Goal: Find specific fact: Find specific fact

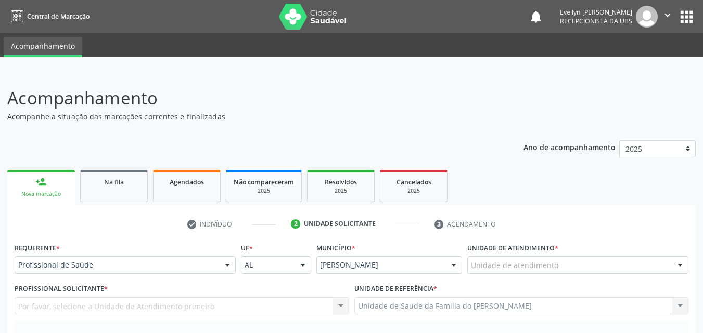
scroll to position [118, 0]
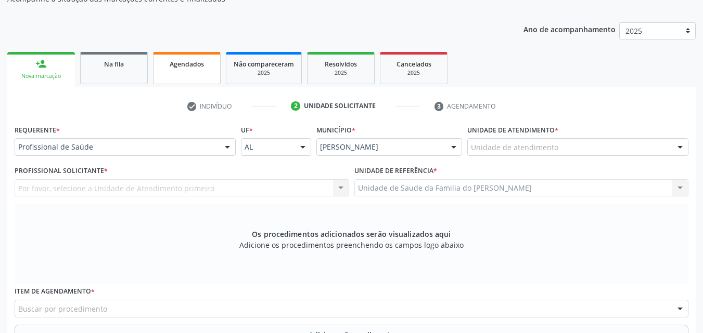
click at [179, 58] on div "Agendados" at bounding box center [187, 63] width 52 height 11
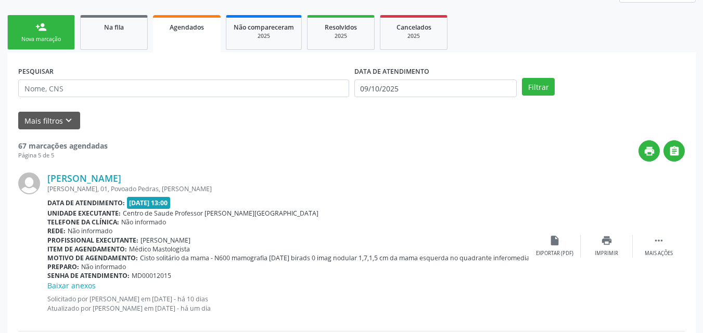
scroll to position [160, 0]
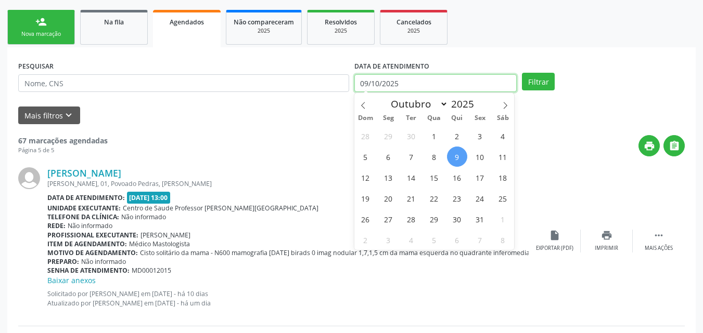
click at [452, 83] on input "09/10/2025" at bounding box center [435, 83] width 163 height 18
click at [369, 108] on span at bounding box center [363, 102] width 18 height 18
select select "8"
click at [384, 135] on span "1" at bounding box center [388, 136] width 20 height 20
type input "[DATE]"
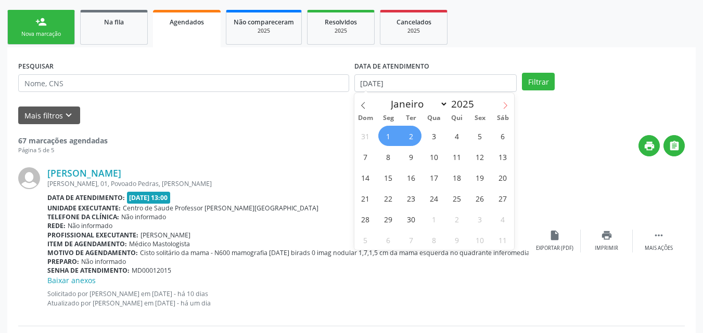
click at [504, 99] on span at bounding box center [505, 102] width 18 height 18
select select "9"
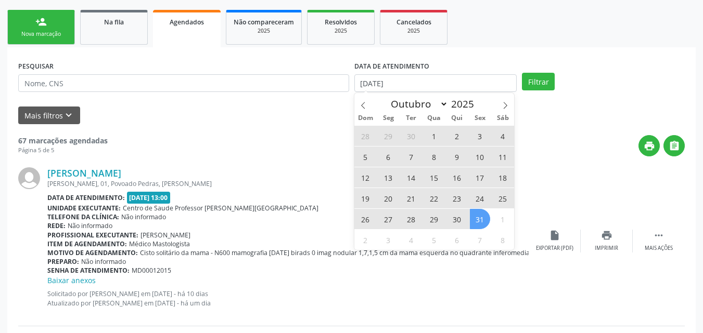
click at [479, 218] on span "31" at bounding box center [480, 219] width 20 height 20
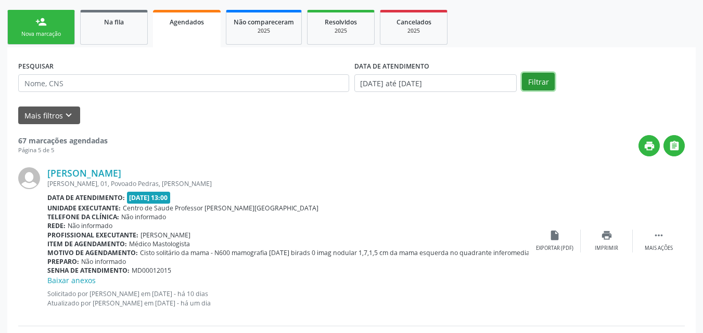
click at [539, 83] on button "Filtrar" at bounding box center [538, 82] width 33 height 18
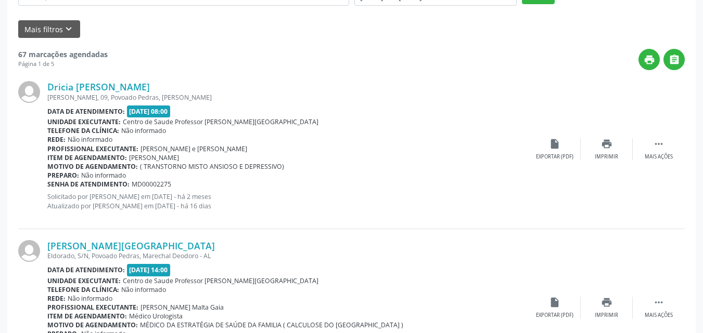
scroll to position [2414, 0]
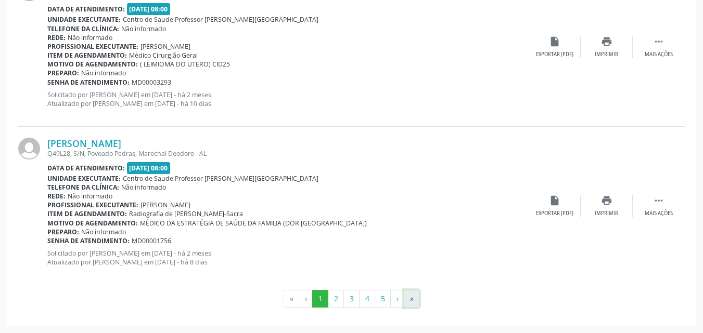
click at [410, 301] on button "»" at bounding box center [412, 299] width 16 height 18
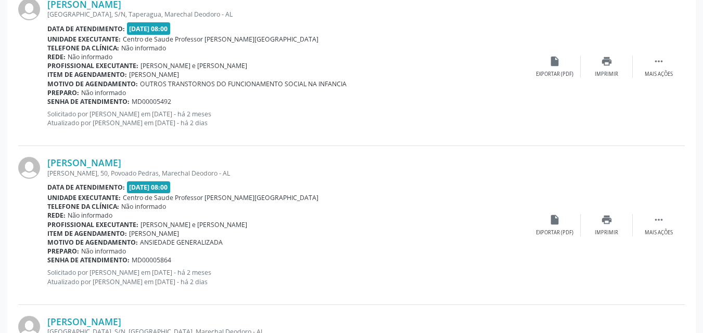
scroll to position [1165, 0]
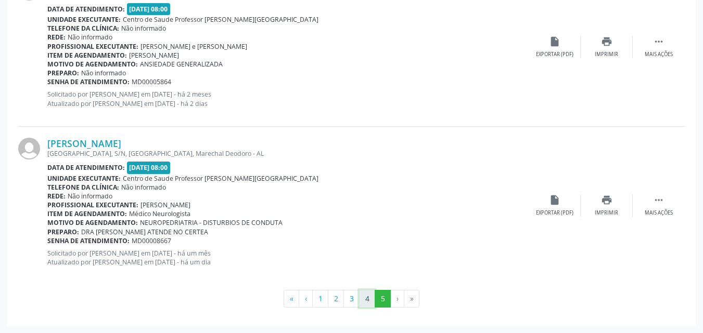
click at [370, 301] on button "4" at bounding box center [367, 299] width 16 height 18
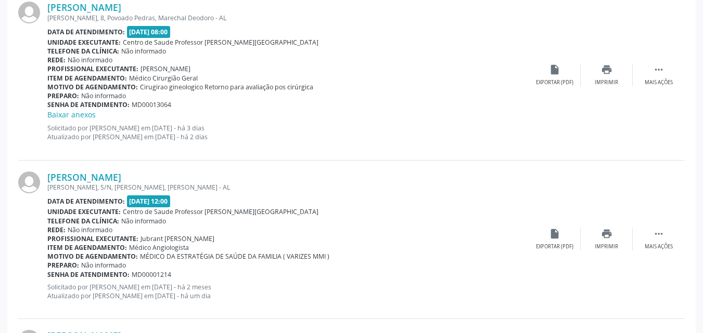
scroll to position [2480, 0]
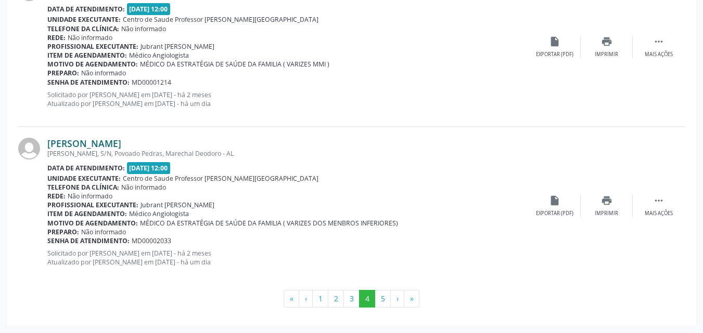
click at [121, 146] on link "[PERSON_NAME]" at bounding box center [84, 143] width 74 height 11
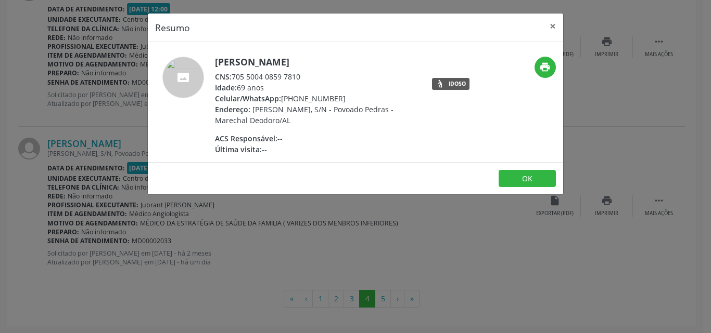
drag, startPoint x: 302, startPoint y: 76, endPoint x: 234, endPoint y: 79, distance: 68.7
click at [234, 79] on div "CNS: 705 5004 0859 7810" at bounding box center [316, 76] width 202 height 11
copy div "705 5004 0859 7810"
click at [552, 26] on button "×" at bounding box center [552, 26] width 21 height 25
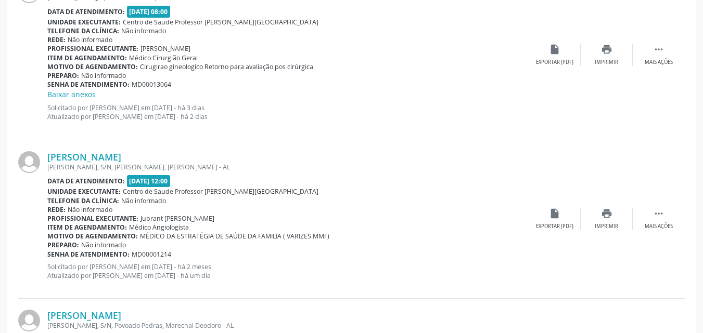
scroll to position [2303, 0]
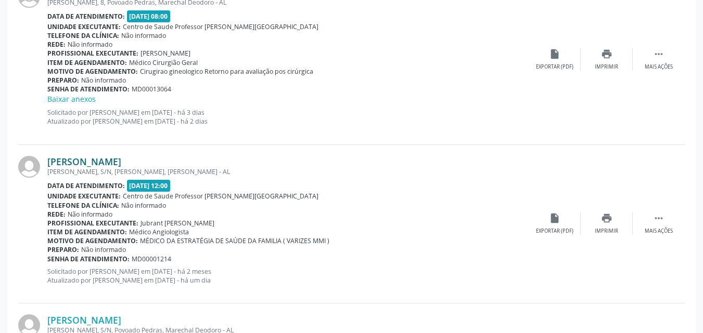
click at [121, 161] on link "[PERSON_NAME]" at bounding box center [84, 161] width 74 height 11
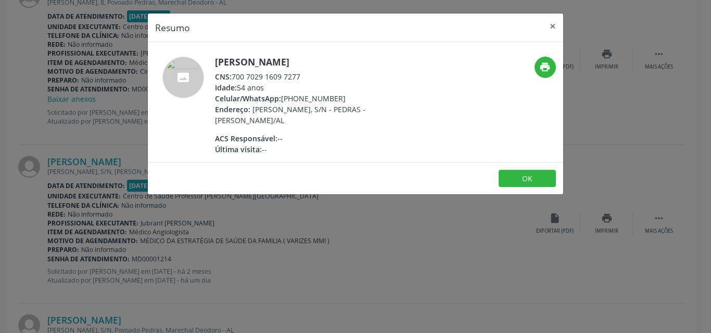
drag, startPoint x: 303, startPoint y: 78, endPoint x: 234, endPoint y: 78, distance: 69.2
click at [234, 78] on div "CNS: 700 7029 1609 7277" at bounding box center [316, 76] width 202 height 11
copy div "700 7029 1609 7277"
click at [552, 29] on button "×" at bounding box center [552, 26] width 21 height 25
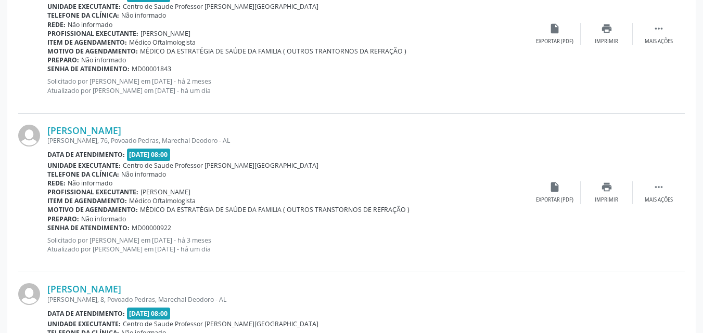
scroll to position [1982, 0]
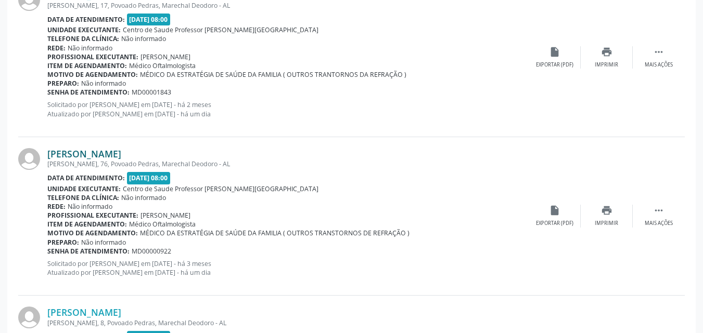
click at [94, 155] on link "[PERSON_NAME]" at bounding box center [84, 153] width 74 height 11
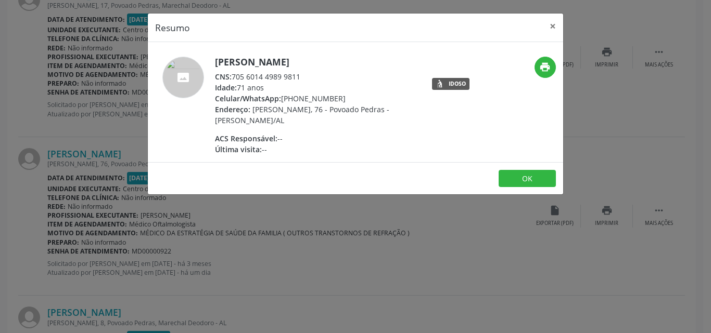
drag, startPoint x: 303, startPoint y: 74, endPoint x: 233, endPoint y: 76, distance: 70.8
click at [233, 76] on div "CNS: 705 6014 4989 9811" at bounding box center [316, 76] width 202 height 11
copy div "705 6014 4989 9811"
click at [551, 24] on button "×" at bounding box center [552, 26] width 21 height 25
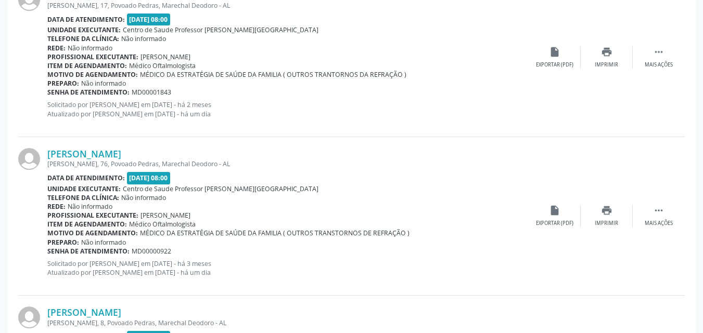
click at [665, 126] on div "[PERSON_NAME] [PERSON_NAME], 17, Povoado Pedras, [PERSON_NAME] - AL Data de ate…" at bounding box center [351, 57] width 666 height 159
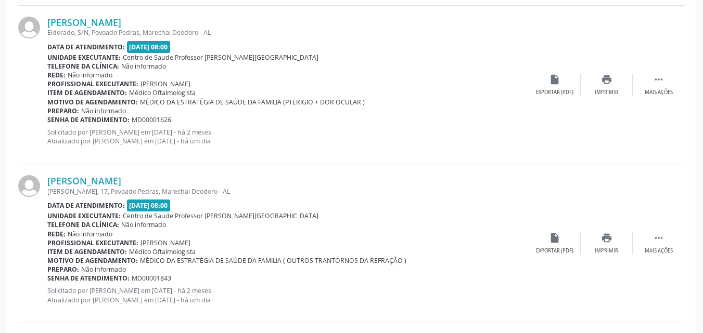
scroll to position [1786, 0]
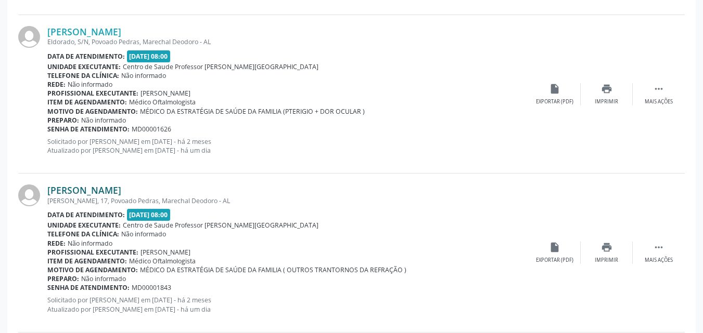
click at [121, 193] on link "[PERSON_NAME]" at bounding box center [84, 190] width 74 height 11
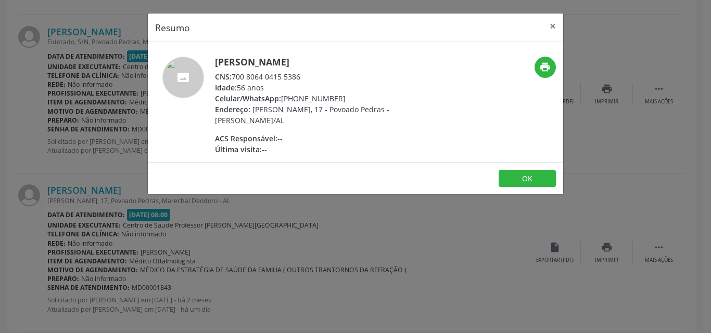
drag, startPoint x: 305, startPoint y: 76, endPoint x: 235, endPoint y: 78, distance: 70.2
click at [235, 78] on div "CNS: 700 8064 0415 5386" at bounding box center [316, 76] width 202 height 11
copy div "700 8064 0415 5386"
click at [547, 25] on button "×" at bounding box center [552, 26] width 21 height 25
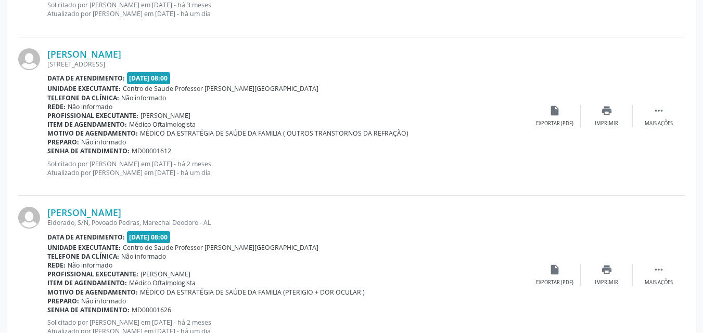
scroll to position [1610, 0]
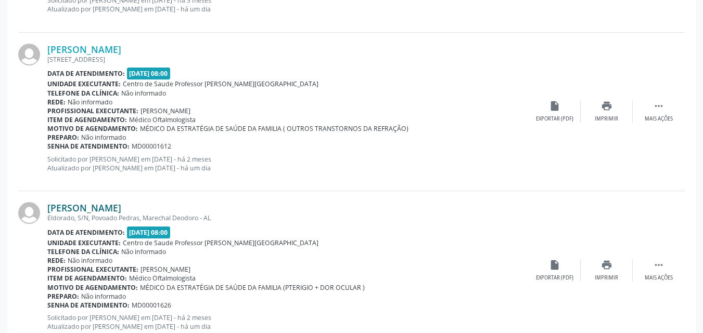
click at [104, 211] on link "[PERSON_NAME]" at bounding box center [84, 207] width 74 height 11
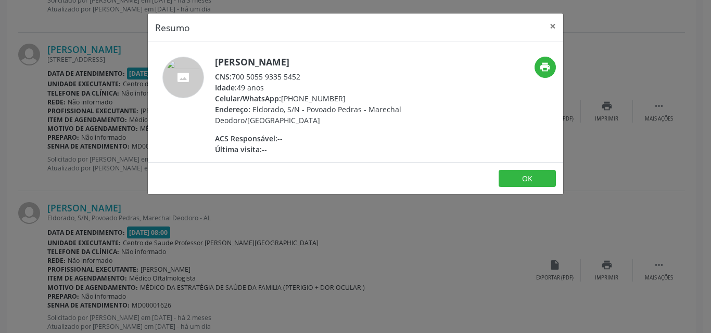
drag, startPoint x: 303, startPoint y: 78, endPoint x: 235, endPoint y: 75, distance: 68.2
click at [235, 75] on div "CNS: 700 5055 9335 5452" at bounding box center [316, 76] width 202 height 11
copy div "700 5055 9335 5452"
click at [557, 22] on button "×" at bounding box center [552, 26] width 21 height 25
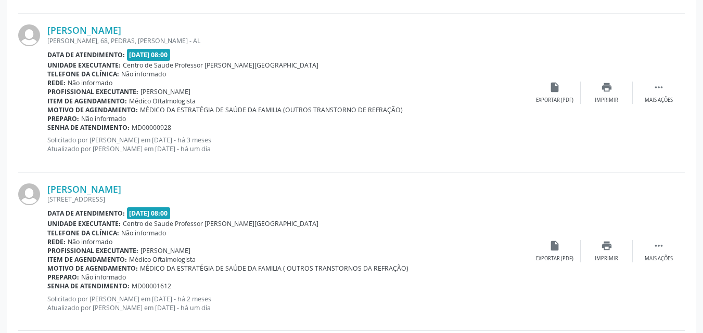
scroll to position [1461, 0]
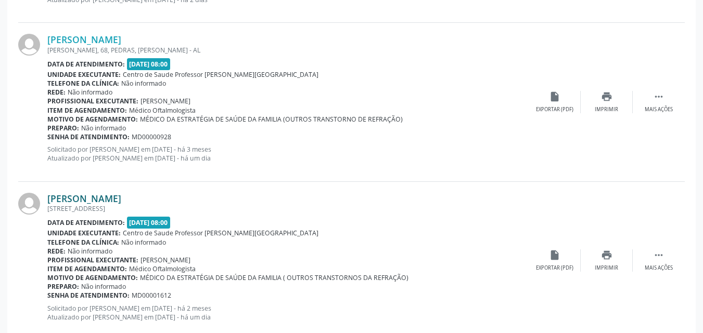
click at [106, 197] on link "[PERSON_NAME]" at bounding box center [84, 198] width 74 height 11
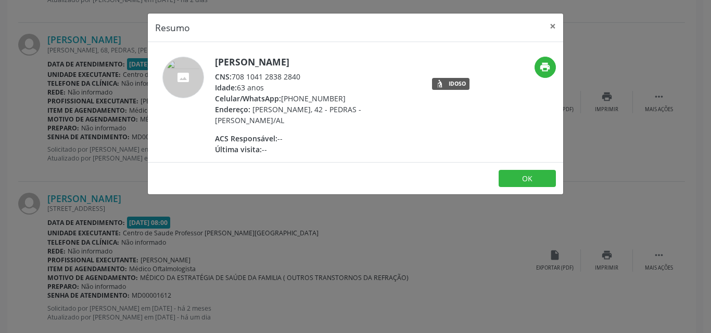
drag, startPoint x: 301, startPoint y: 76, endPoint x: 235, endPoint y: 71, distance: 66.7
click at [235, 71] on div "CNS: 708 1041 2838 2840" at bounding box center [316, 76] width 202 height 11
copy div "708 1041 2838 2840"
click at [117, 53] on div "Resumo × [PERSON_NAME] CNS: 708 1041 2838 2840 Idade: 63 anos Celular/WhatsApp:…" at bounding box center [355, 166] width 711 height 333
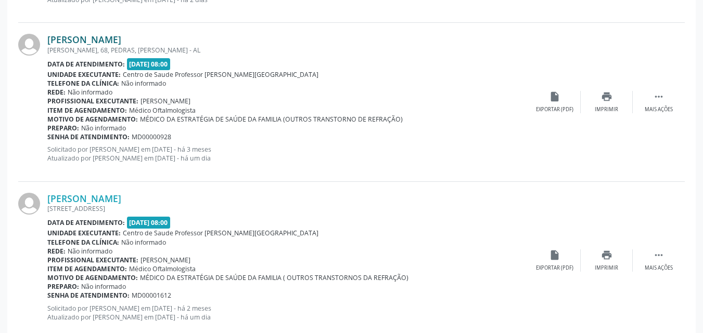
click at [103, 38] on link "[PERSON_NAME]" at bounding box center [84, 39] width 74 height 11
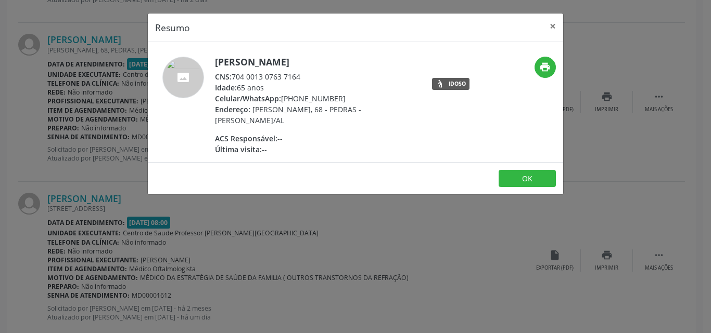
click at [297, 78] on div "CNS: 704 0013 0763 7164" at bounding box center [316, 76] width 202 height 11
click at [304, 78] on div "CNS: 704 0013 0763 7164" at bounding box center [316, 76] width 202 height 11
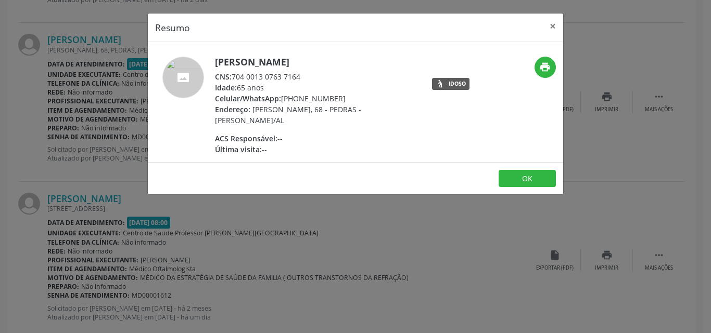
drag, startPoint x: 304, startPoint y: 78, endPoint x: 235, endPoint y: 75, distance: 69.8
click at [235, 75] on div "CNS: 704 0013 0763 7164" at bounding box center [316, 76] width 202 height 11
copy div "704 0013 0763 7164"
click at [557, 24] on button "×" at bounding box center [552, 26] width 21 height 25
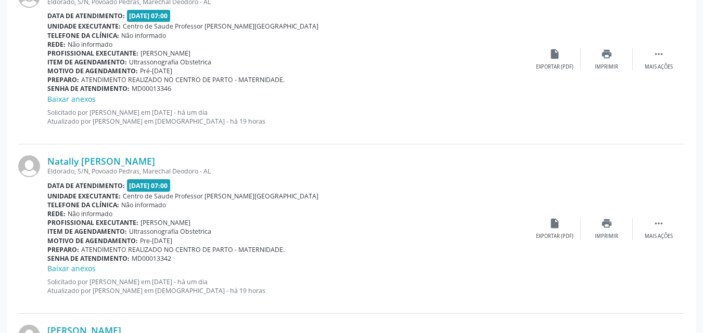
scroll to position [833, 0]
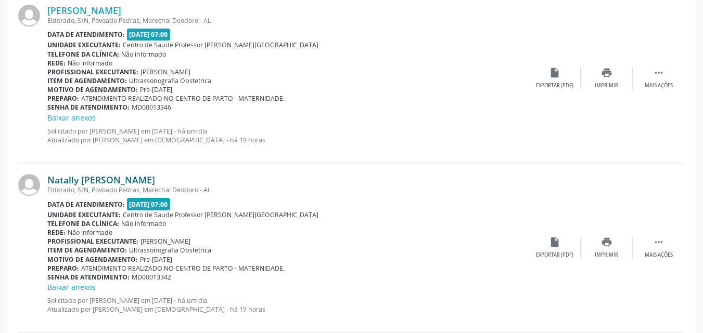
click at [153, 182] on div "Natally [PERSON_NAME] Eldorado, S/N, [GEOGRAPHIC_DATA], [GEOGRAPHIC_DATA] - AL …" at bounding box center [287, 247] width 481 height 147
click at [153, 182] on link "Natally [PERSON_NAME]" at bounding box center [101, 179] width 108 height 11
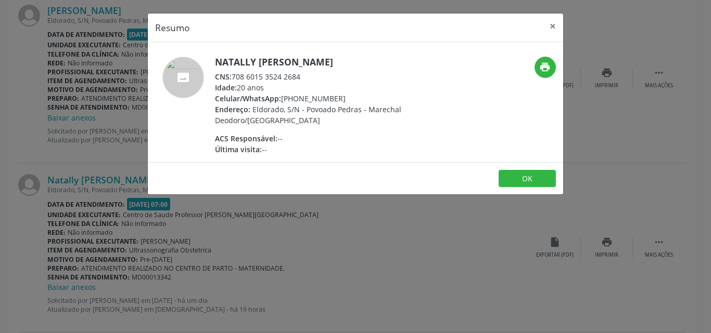
click at [299, 78] on div "CNS: 708 6015 3524 2684" at bounding box center [316, 76] width 202 height 11
click at [304, 78] on div "CNS: 708 6015 3524 2684" at bounding box center [316, 76] width 202 height 11
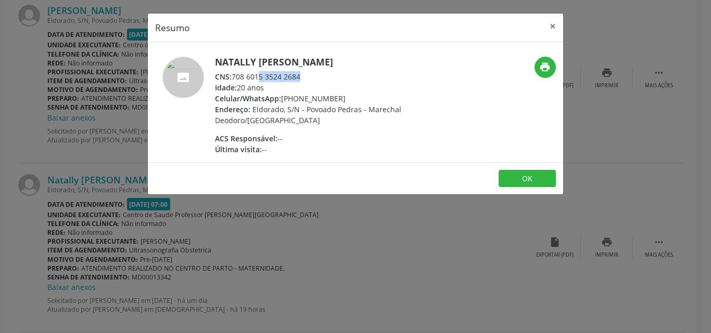
drag, startPoint x: 304, startPoint y: 78, endPoint x: 234, endPoint y: 78, distance: 69.7
click at [234, 78] on div "CNS: 708 6015 3524 2684" at bounding box center [316, 76] width 202 height 11
click at [550, 23] on button "×" at bounding box center [552, 26] width 21 height 25
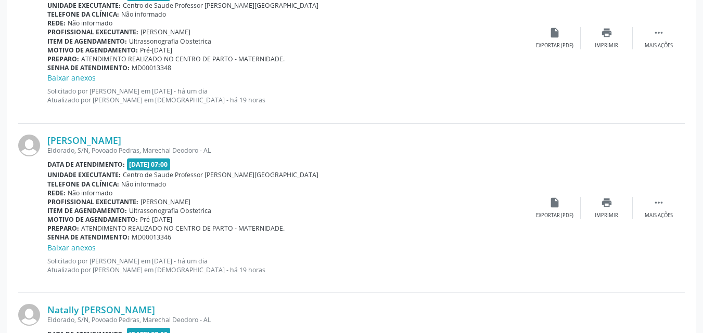
scroll to position [689, 0]
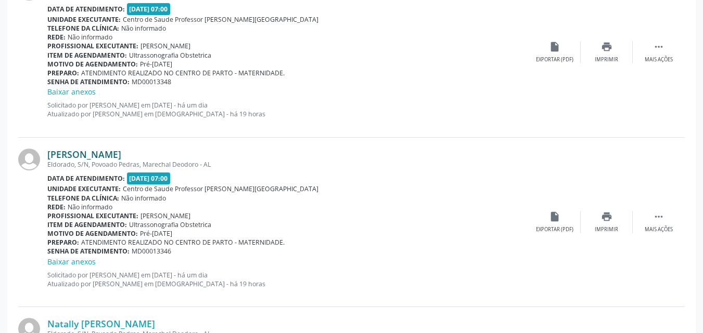
click at [99, 156] on link "[PERSON_NAME]" at bounding box center [84, 154] width 74 height 11
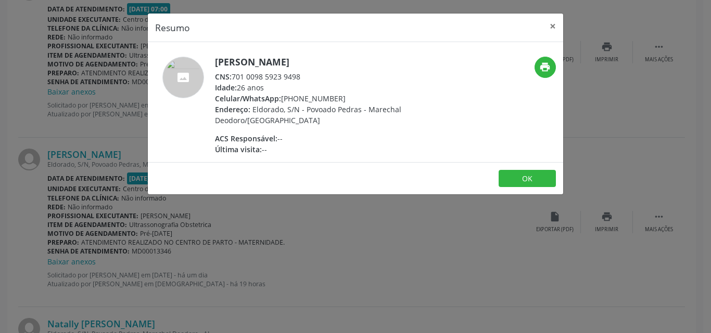
drag, startPoint x: 301, startPoint y: 78, endPoint x: 233, endPoint y: 73, distance: 68.3
click at [233, 73] on div "CNS: 701 0098 5923 9498" at bounding box center [316, 76] width 202 height 11
copy div "701 0098 5923 9498"
click at [557, 27] on button "×" at bounding box center [552, 26] width 21 height 25
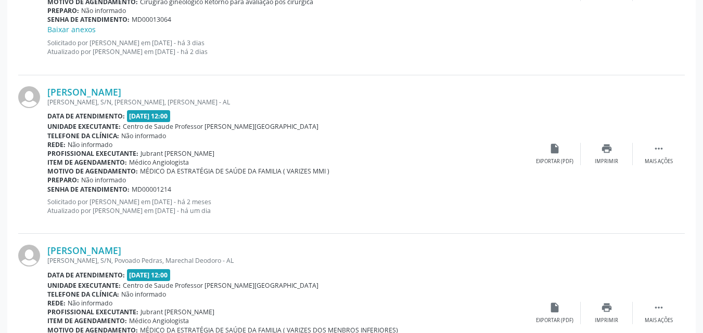
scroll to position [2480, 0]
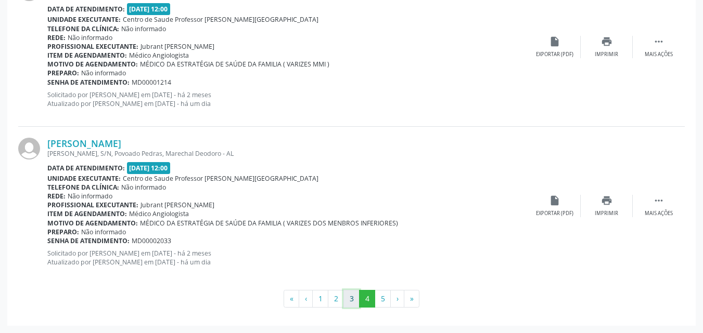
click at [351, 296] on button "3" at bounding box center [351, 299] width 16 height 18
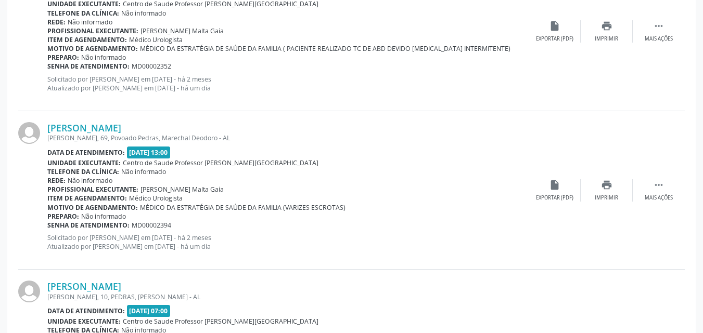
scroll to position [1642, 0]
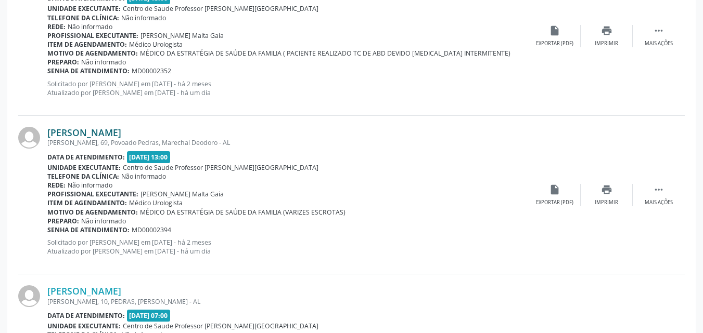
click at [121, 130] on link "[PERSON_NAME]" at bounding box center [84, 132] width 74 height 11
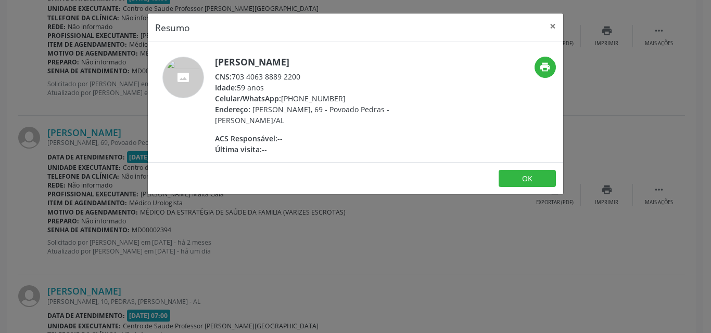
drag, startPoint x: 304, startPoint y: 79, endPoint x: 233, endPoint y: 74, distance: 71.4
click at [233, 74] on div "CNS: 703 4063 8889 2200" at bounding box center [316, 76] width 202 height 11
copy div "703 4063 8889 2200"
click at [555, 24] on button "×" at bounding box center [552, 26] width 21 height 25
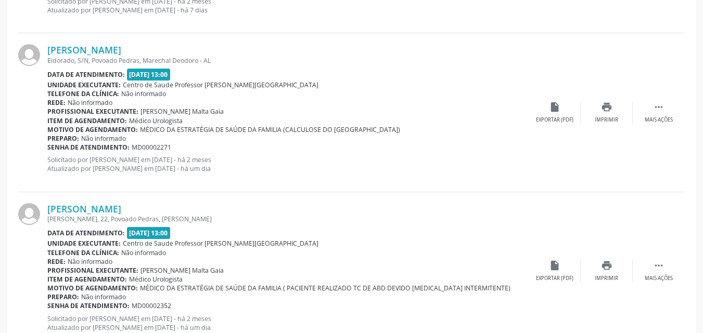
scroll to position [1416, 0]
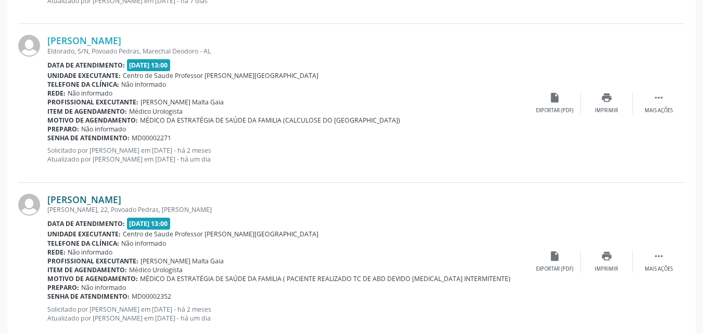
click at [89, 194] on link "[PERSON_NAME]" at bounding box center [84, 199] width 74 height 11
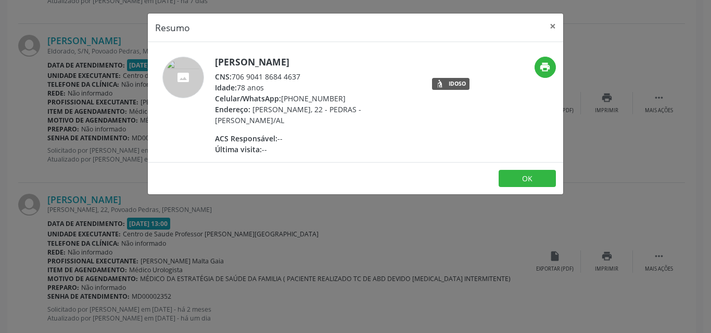
drag, startPoint x: 303, startPoint y: 74, endPoint x: 233, endPoint y: 74, distance: 70.2
click at [233, 74] on div "CNS: 706 9041 8684 4637" at bounding box center [316, 76] width 202 height 11
copy div "706 9041 8684 4637"
click at [555, 27] on button "×" at bounding box center [552, 26] width 21 height 25
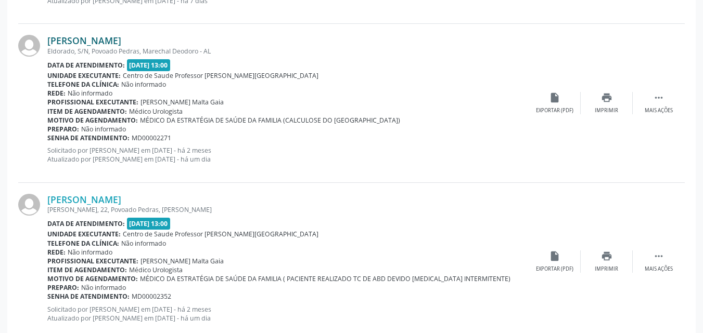
click at [121, 40] on link "[PERSON_NAME]" at bounding box center [84, 40] width 74 height 11
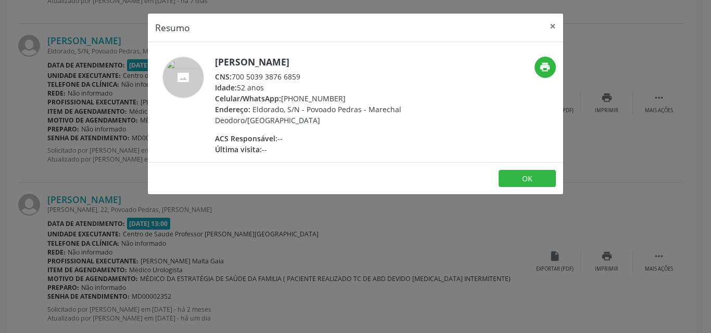
drag, startPoint x: 302, startPoint y: 81, endPoint x: 234, endPoint y: 76, distance: 68.3
click at [234, 76] on div "CNS: 700 5039 3876 6859" at bounding box center [316, 76] width 202 height 11
click at [550, 28] on button "×" at bounding box center [552, 26] width 21 height 25
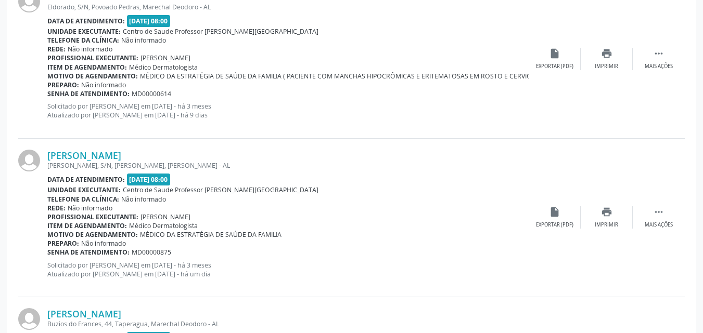
scroll to position [664, 0]
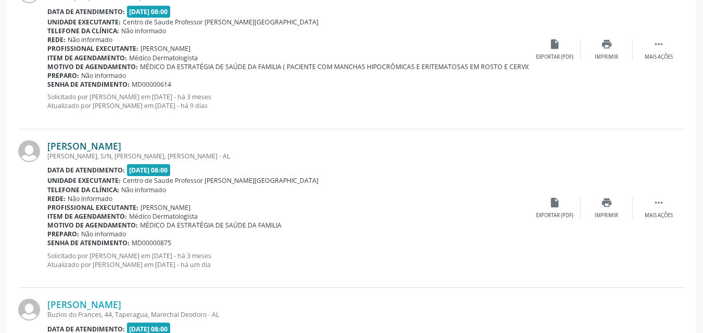
click at [121, 147] on link "[PERSON_NAME]" at bounding box center [84, 145] width 74 height 11
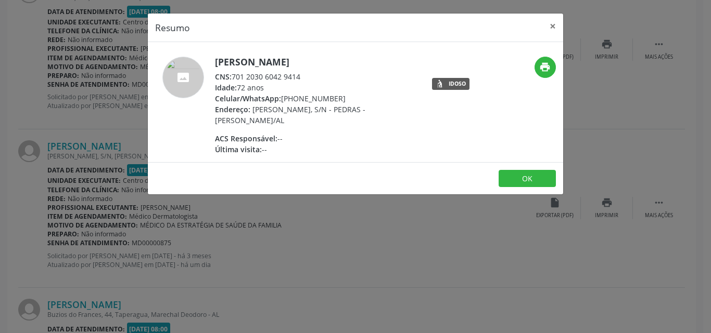
drag, startPoint x: 305, startPoint y: 76, endPoint x: 235, endPoint y: 76, distance: 70.7
click at [235, 76] on div "CNS: 701 2030 6042 9414" at bounding box center [316, 76] width 202 height 11
click at [551, 27] on button "×" at bounding box center [552, 26] width 21 height 25
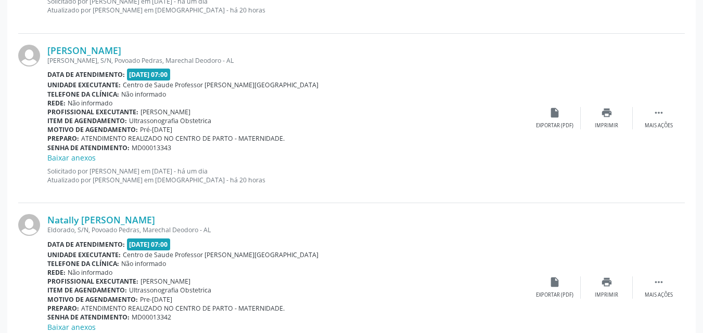
scroll to position [2453, 0]
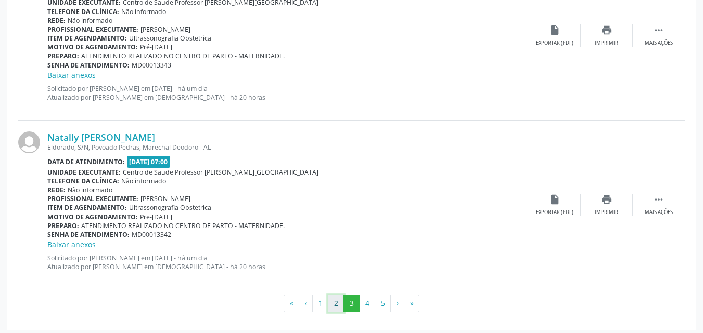
click at [337, 300] on button "2" at bounding box center [336, 304] width 16 height 18
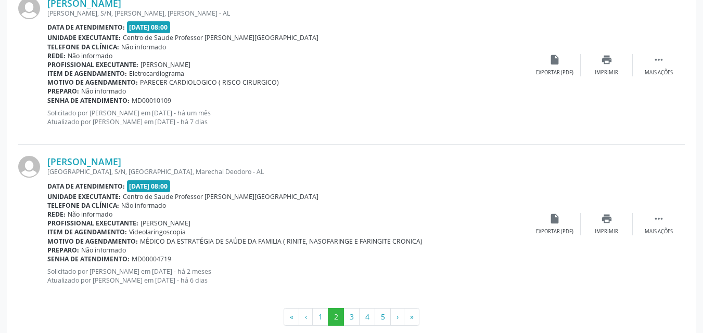
scroll to position [2414, 0]
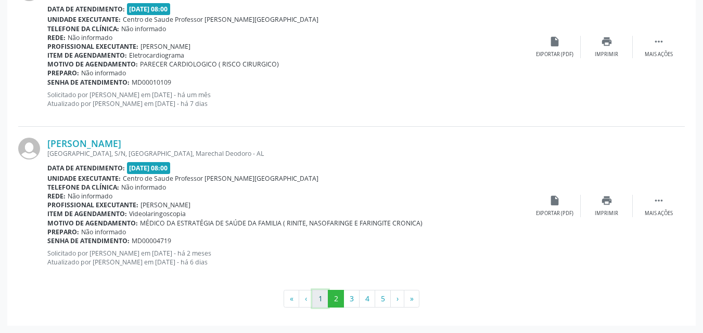
click at [324, 299] on button "1" at bounding box center [320, 299] width 16 height 18
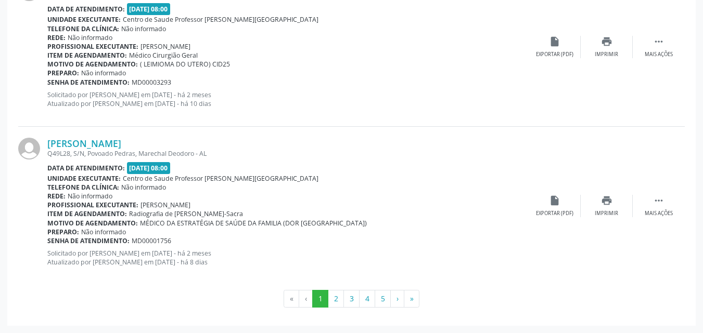
click at [331, 83] on div "Senha de atendimento: MD00003293" at bounding box center [287, 82] width 481 height 9
